Goal: Check status

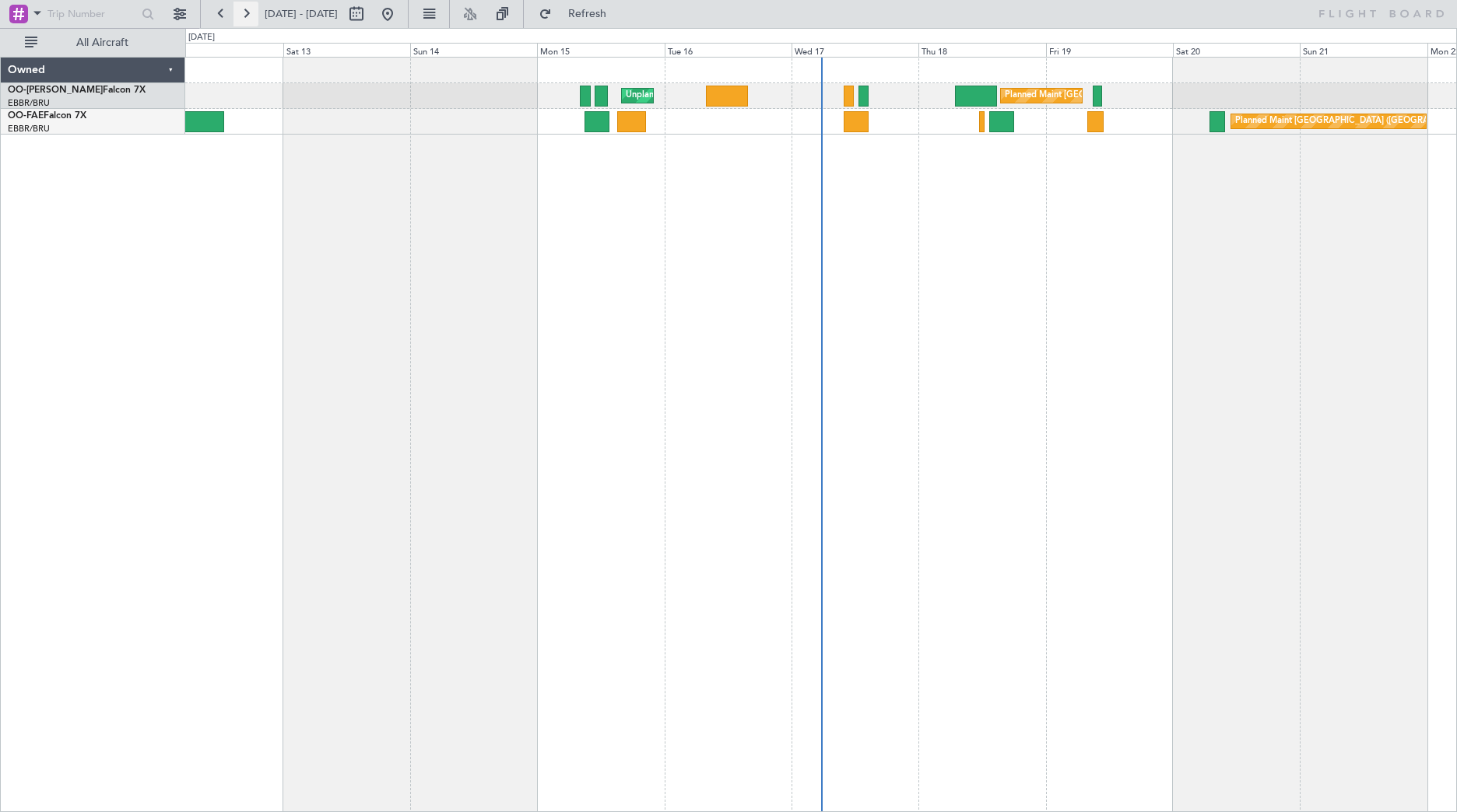
click at [248, 20] on button at bounding box center [245, 14] width 25 height 25
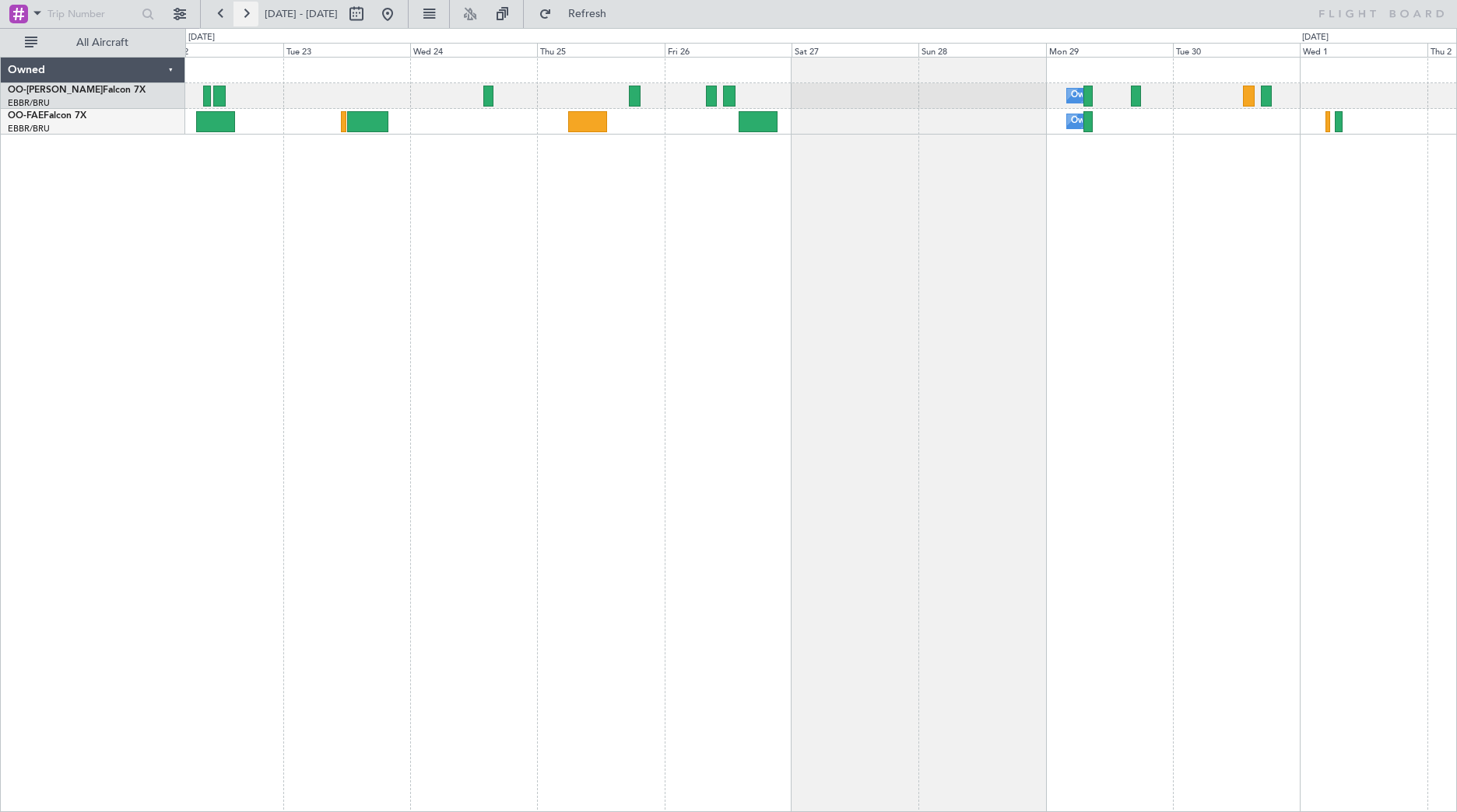
click at [241, 11] on button at bounding box center [245, 14] width 25 height 25
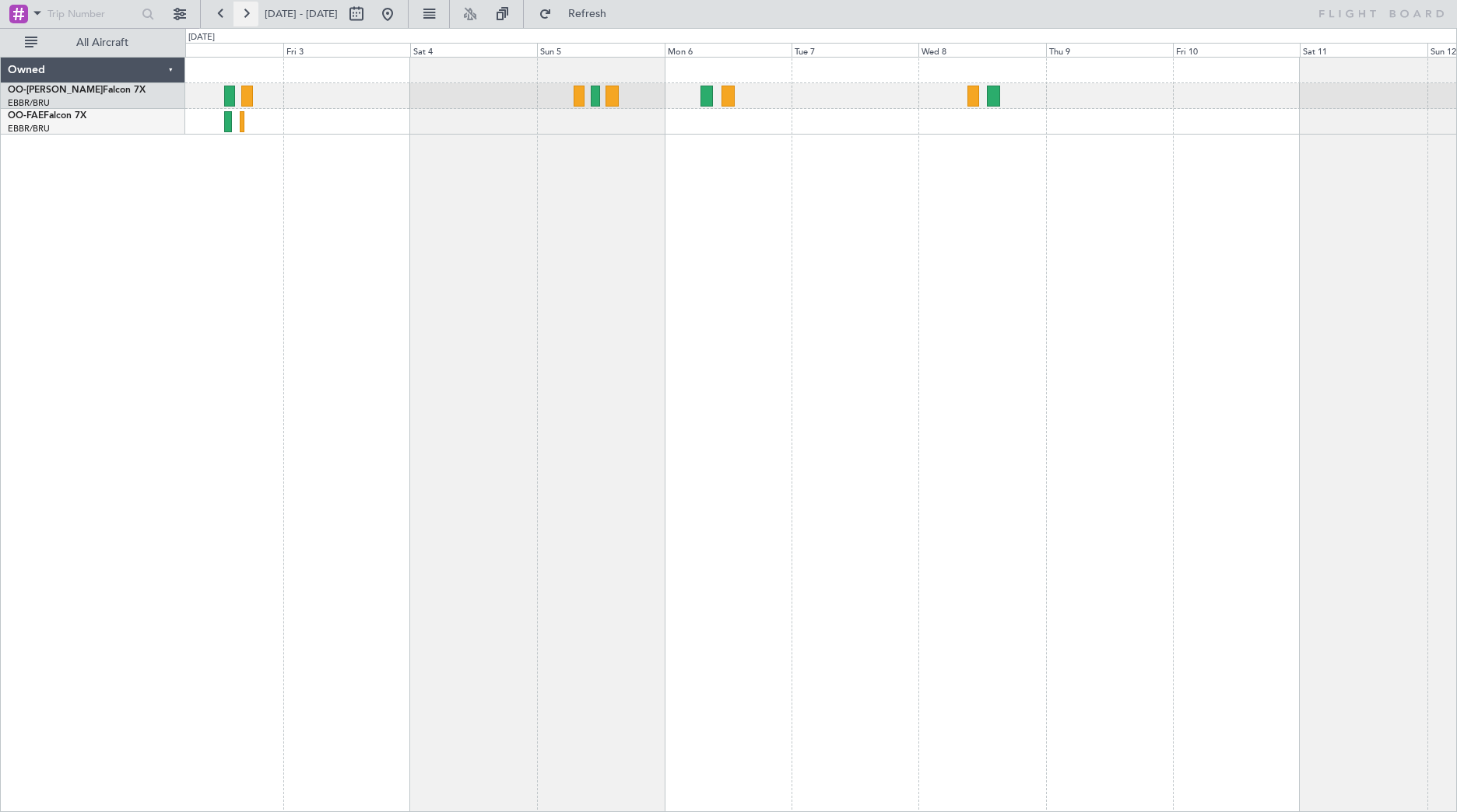
click at [246, 11] on button at bounding box center [245, 14] width 25 height 25
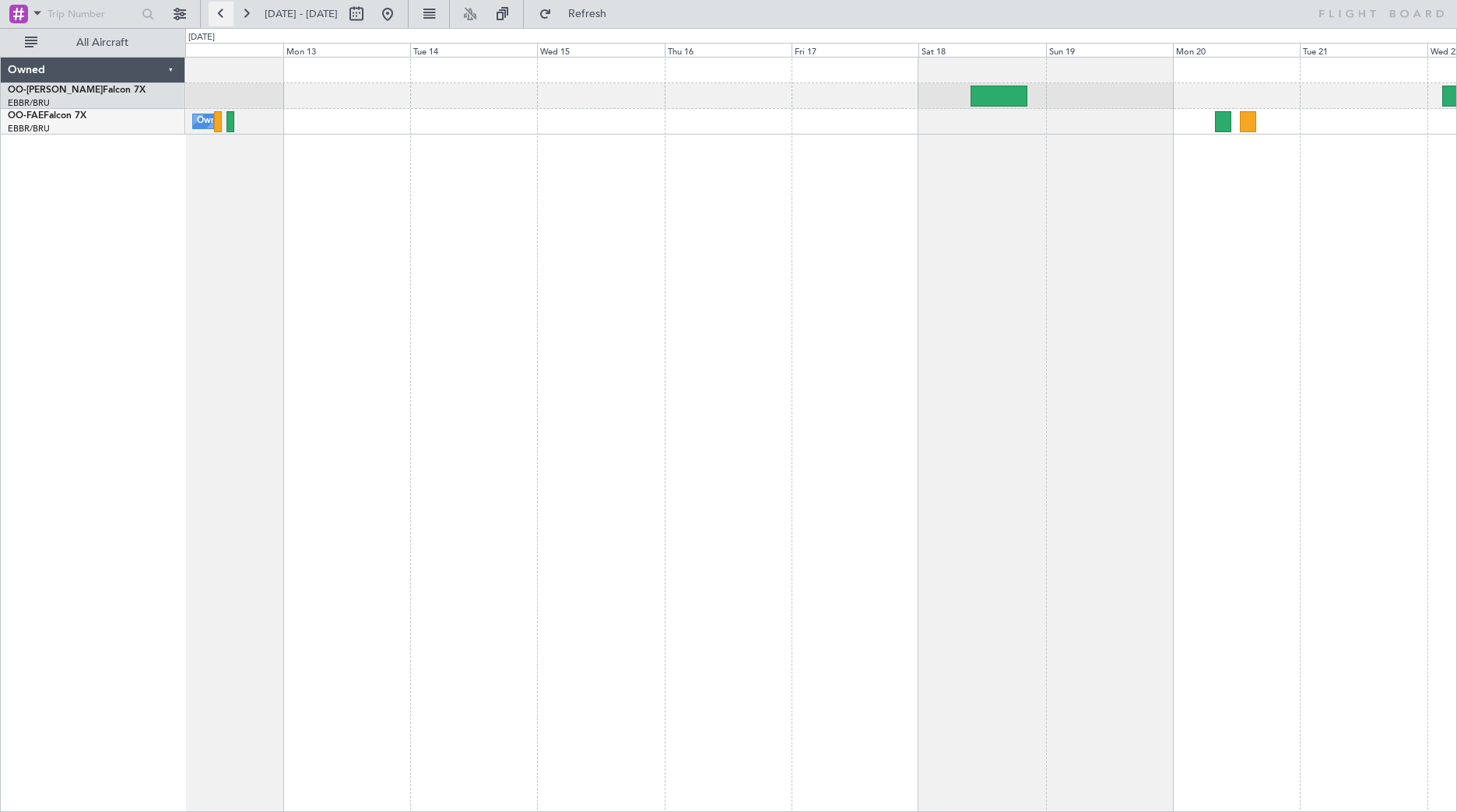
click at [219, 14] on button at bounding box center [221, 14] width 25 height 25
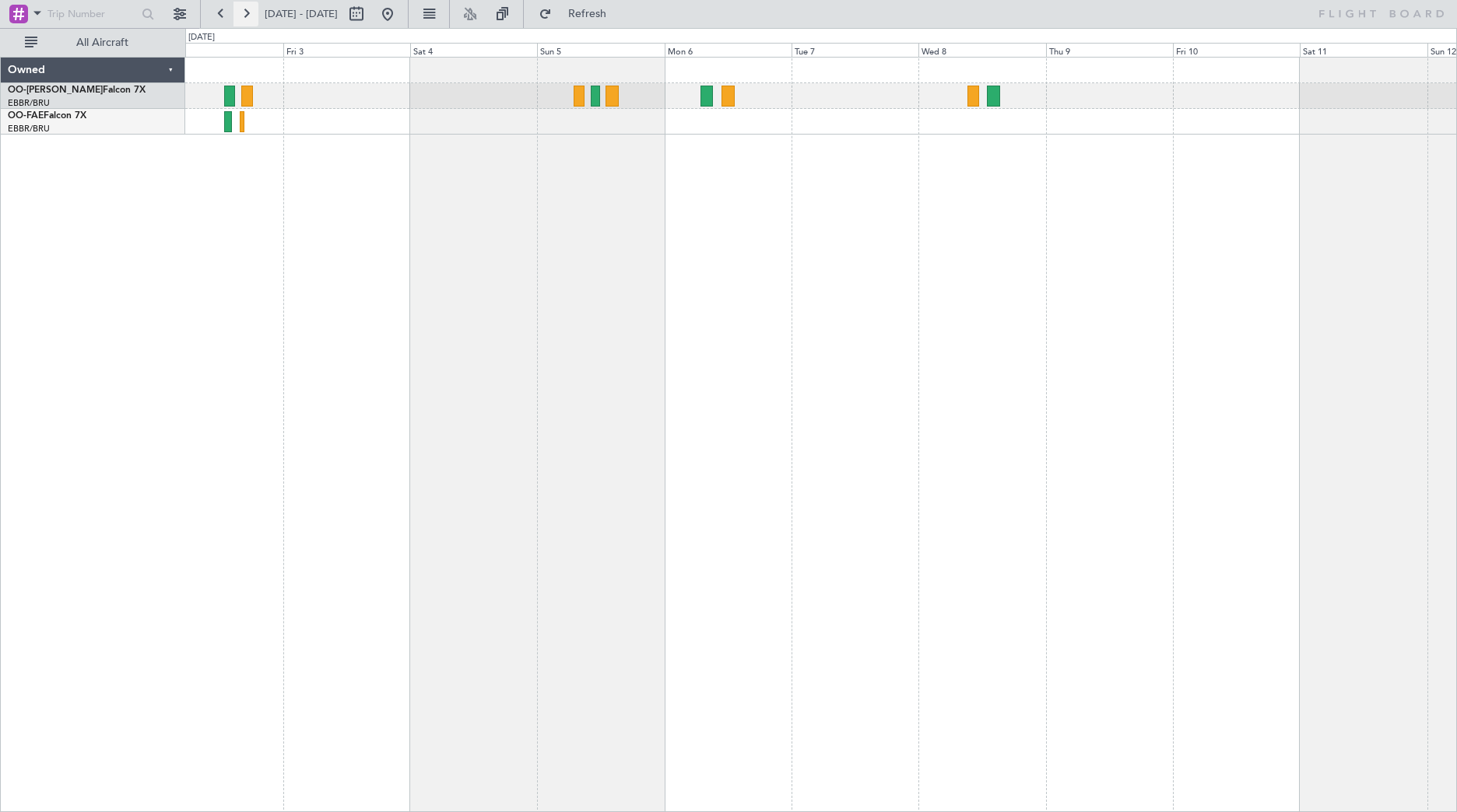
click at [246, 14] on button at bounding box center [245, 14] width 25 height 25
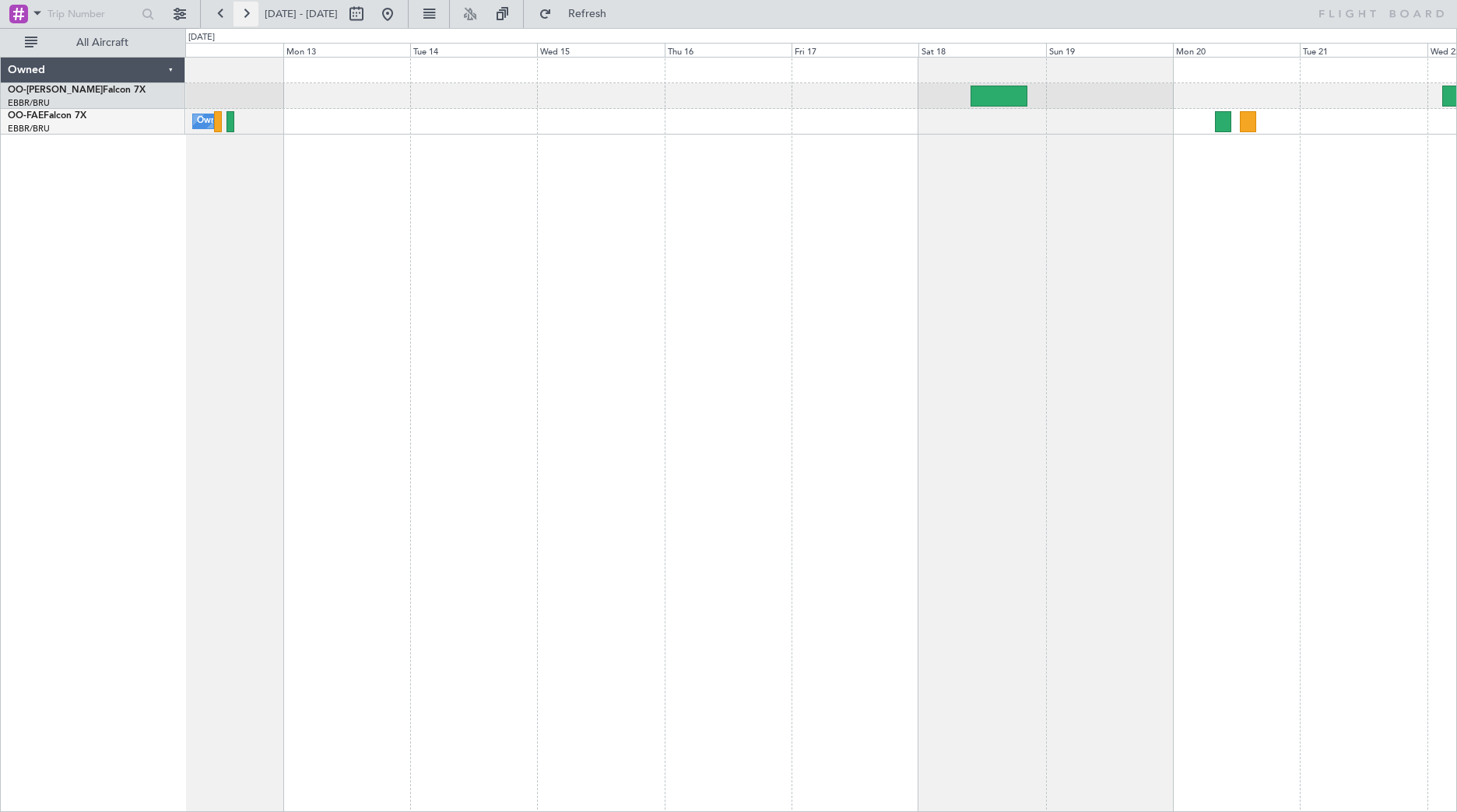
click at [246, 12] on button at bounding box center [245, 14] width 25 height 25
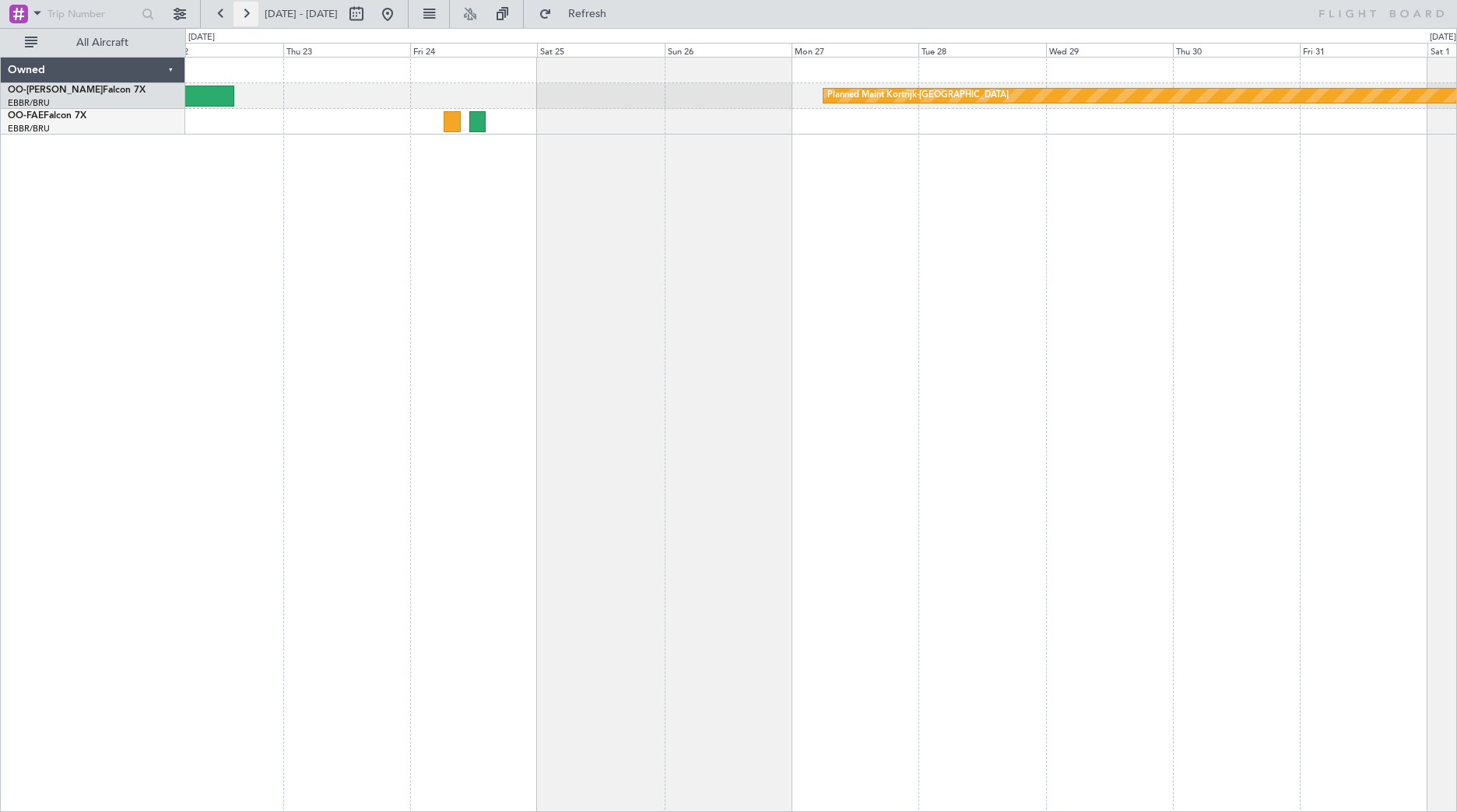
click at [241, 13] on button at bounding box center [245, 14] width 25 height 25
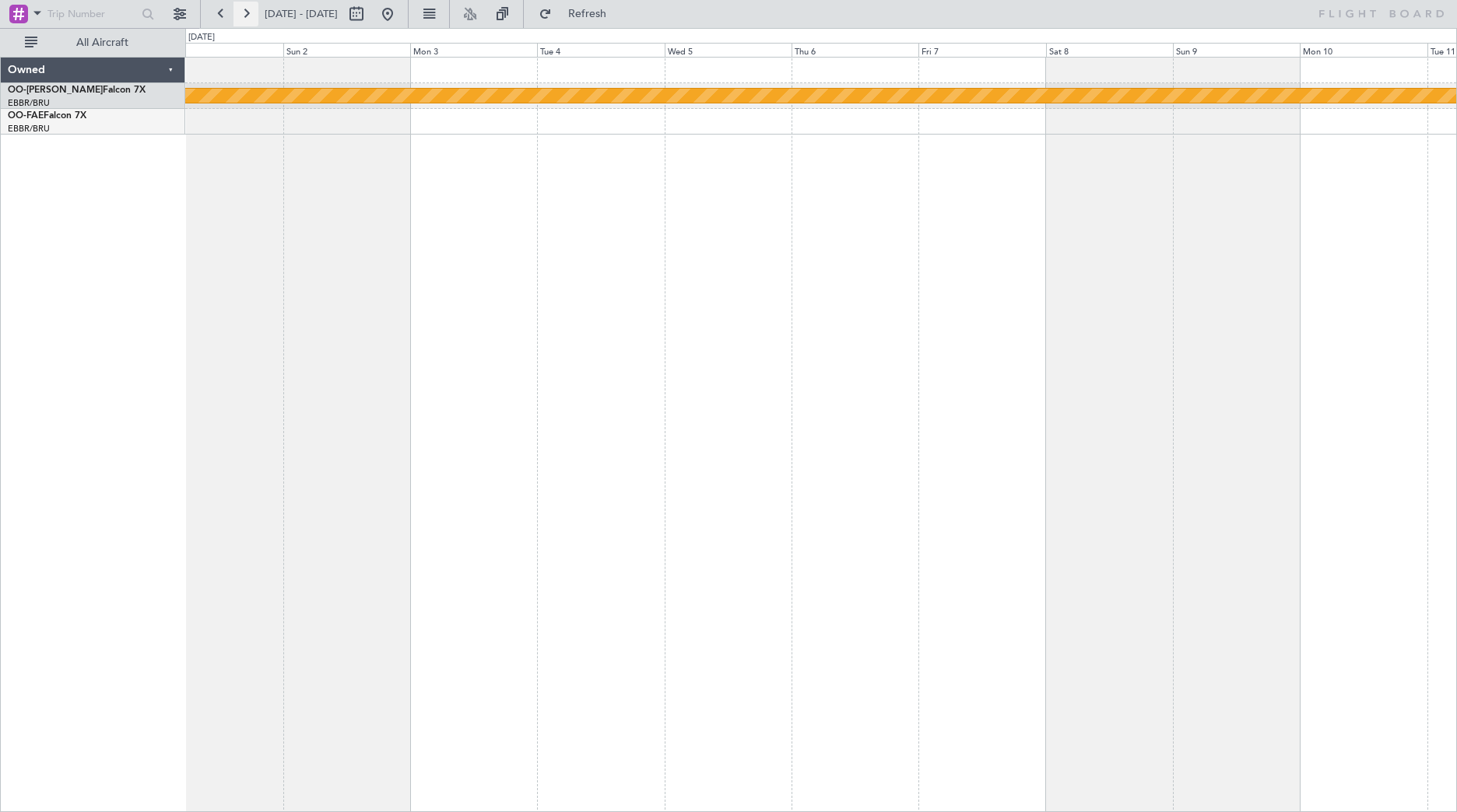
click at [241, 13] on button at bounding box center [245, 14] width 25 height 25
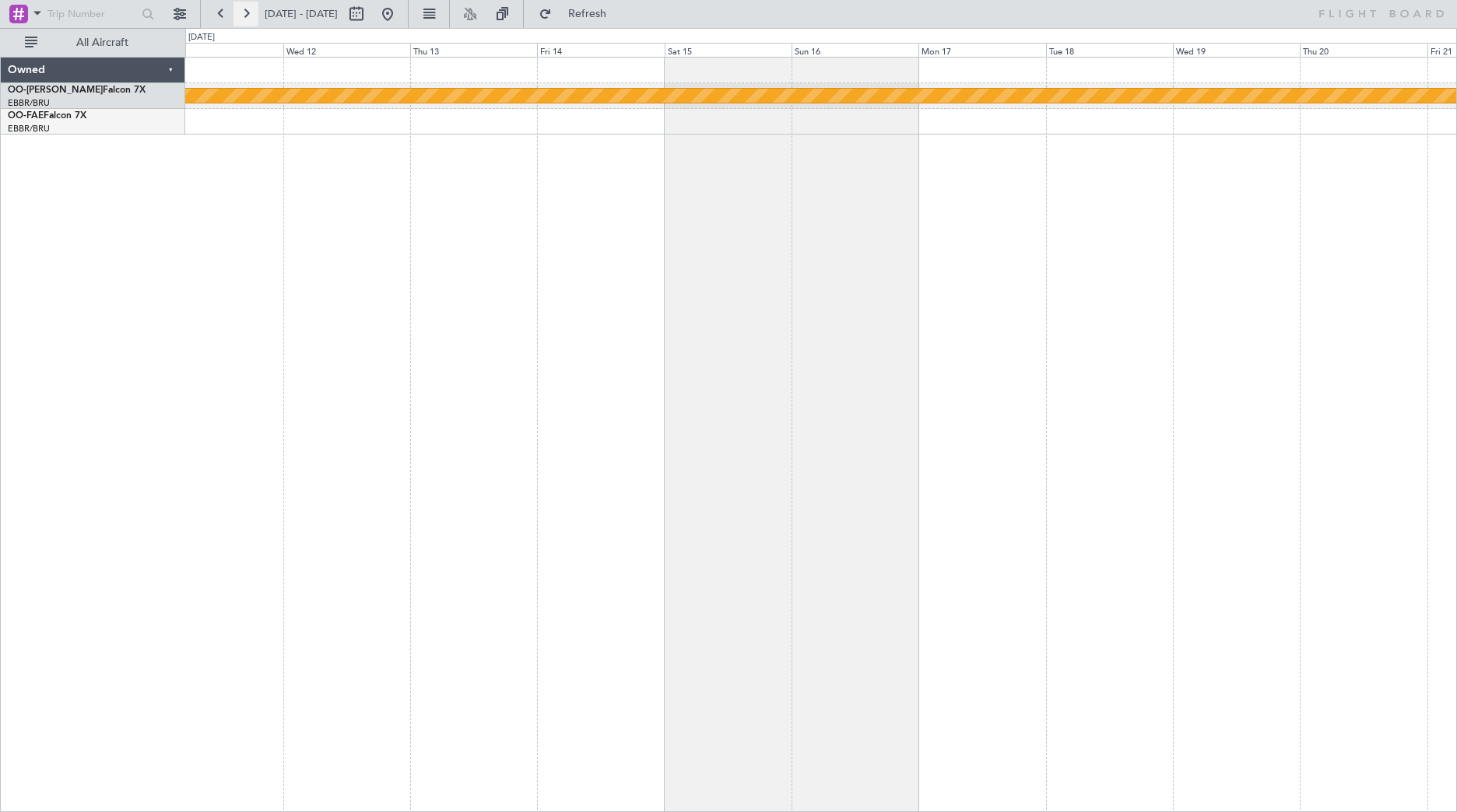
click at [241, 13] on button at bounding box center [245, 14] width 25 height 25
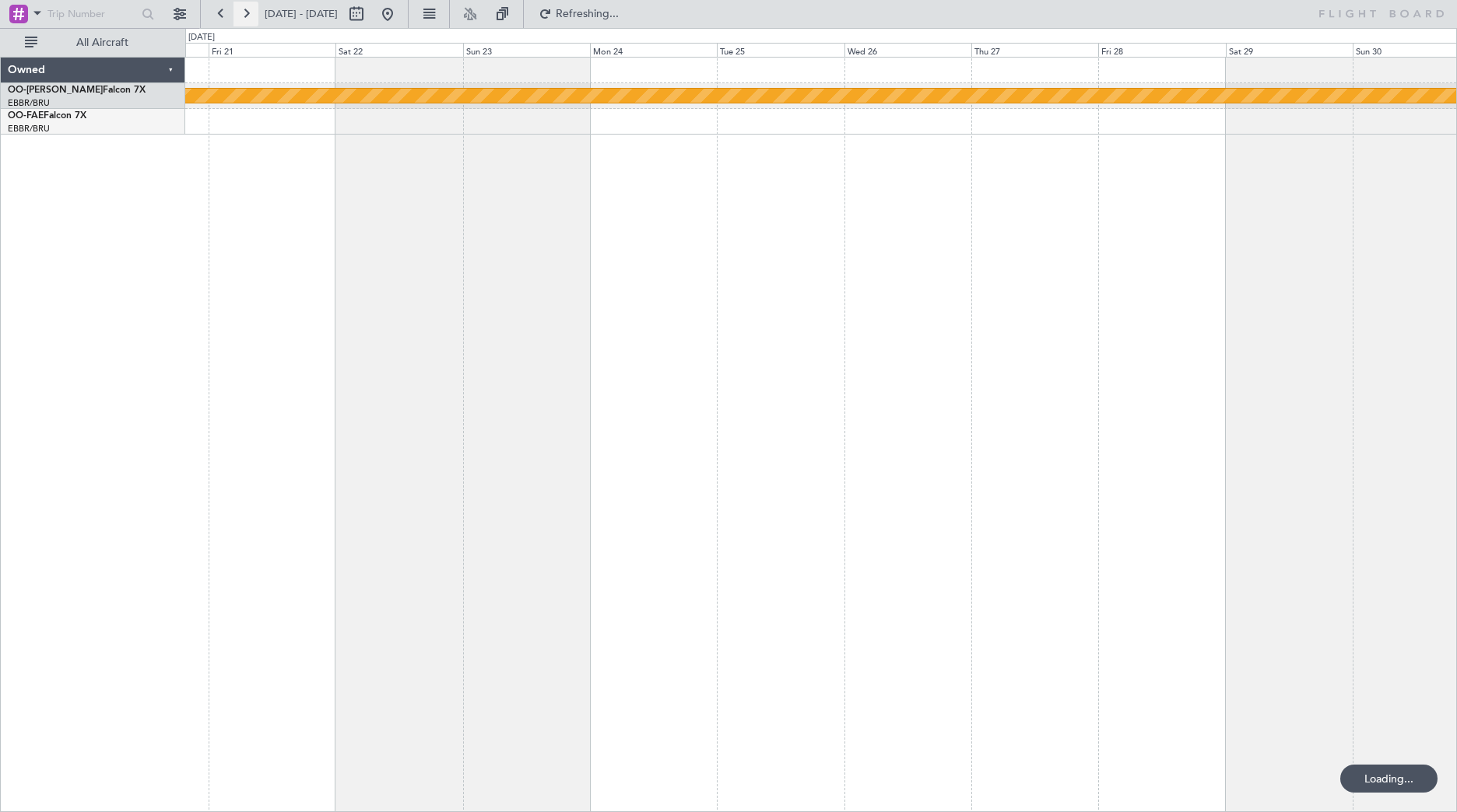
click at [241, 13] on button at bounding box center [245, 14] width 25 height 25
